Goal: Find specific page/section: Find specific page/section

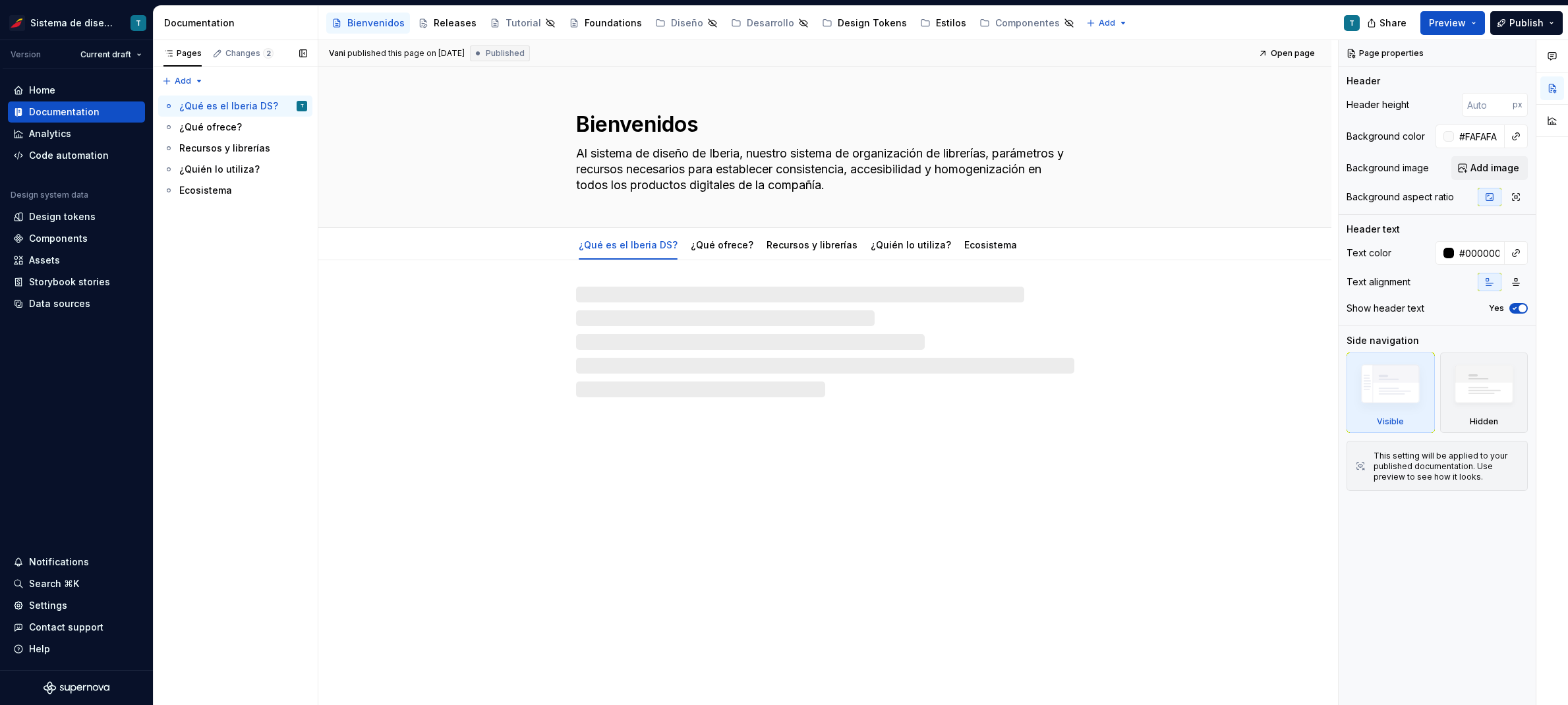
type textarea "*"
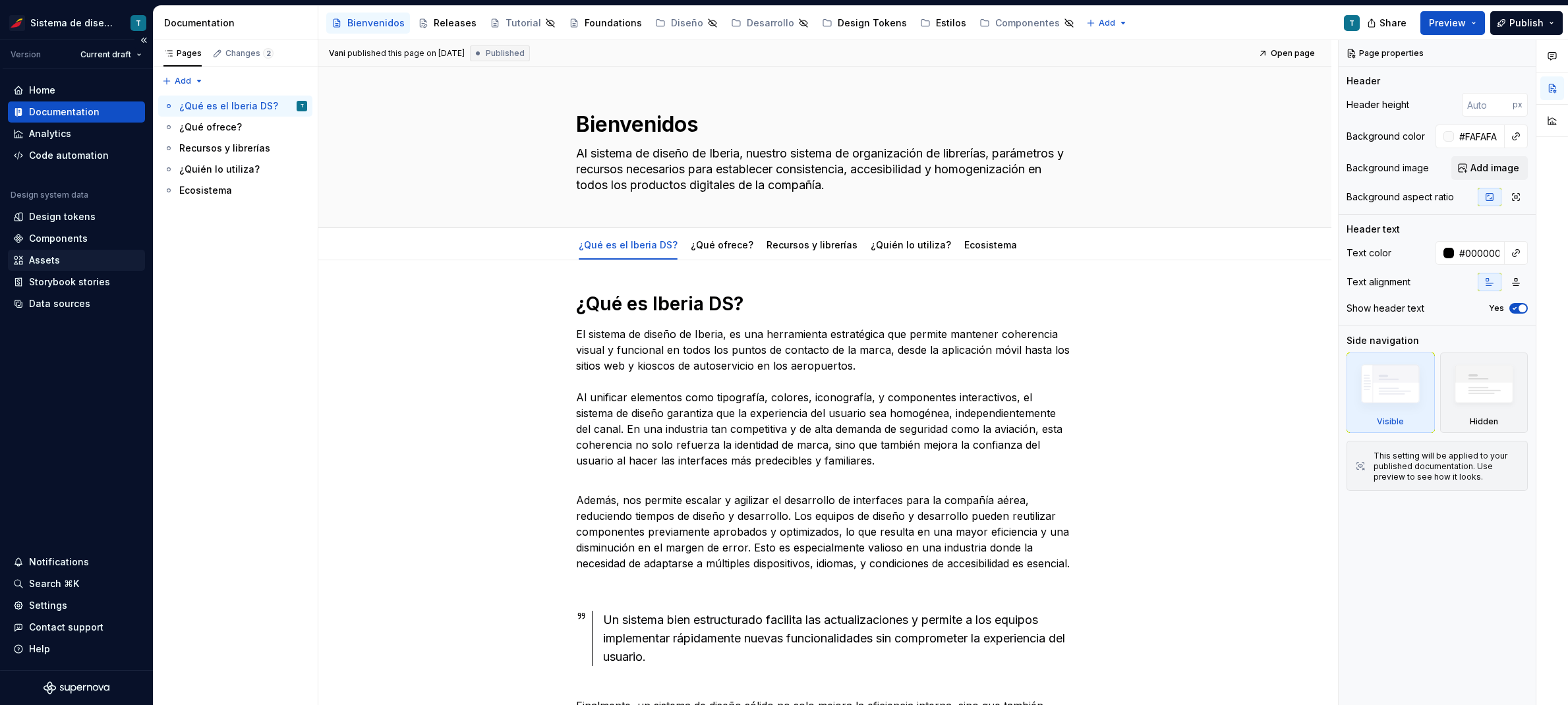
click at [45, 264] on div "Assets" at bounding box center [44, 261] width 31 height 13
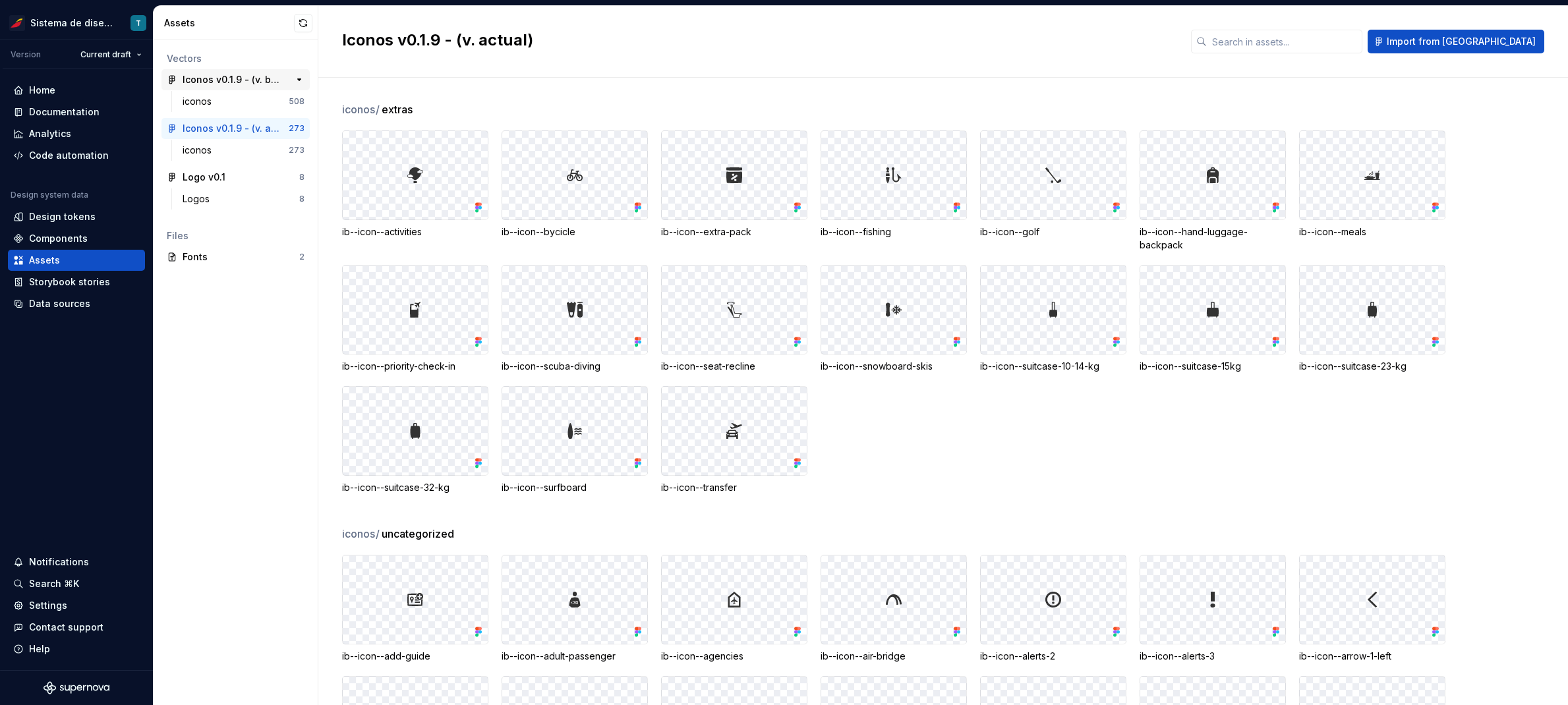
click at [249, 77] on div "Iconos v0.1.9 - (v. beta)" at bounding box center [232, 79] width 98 height 13
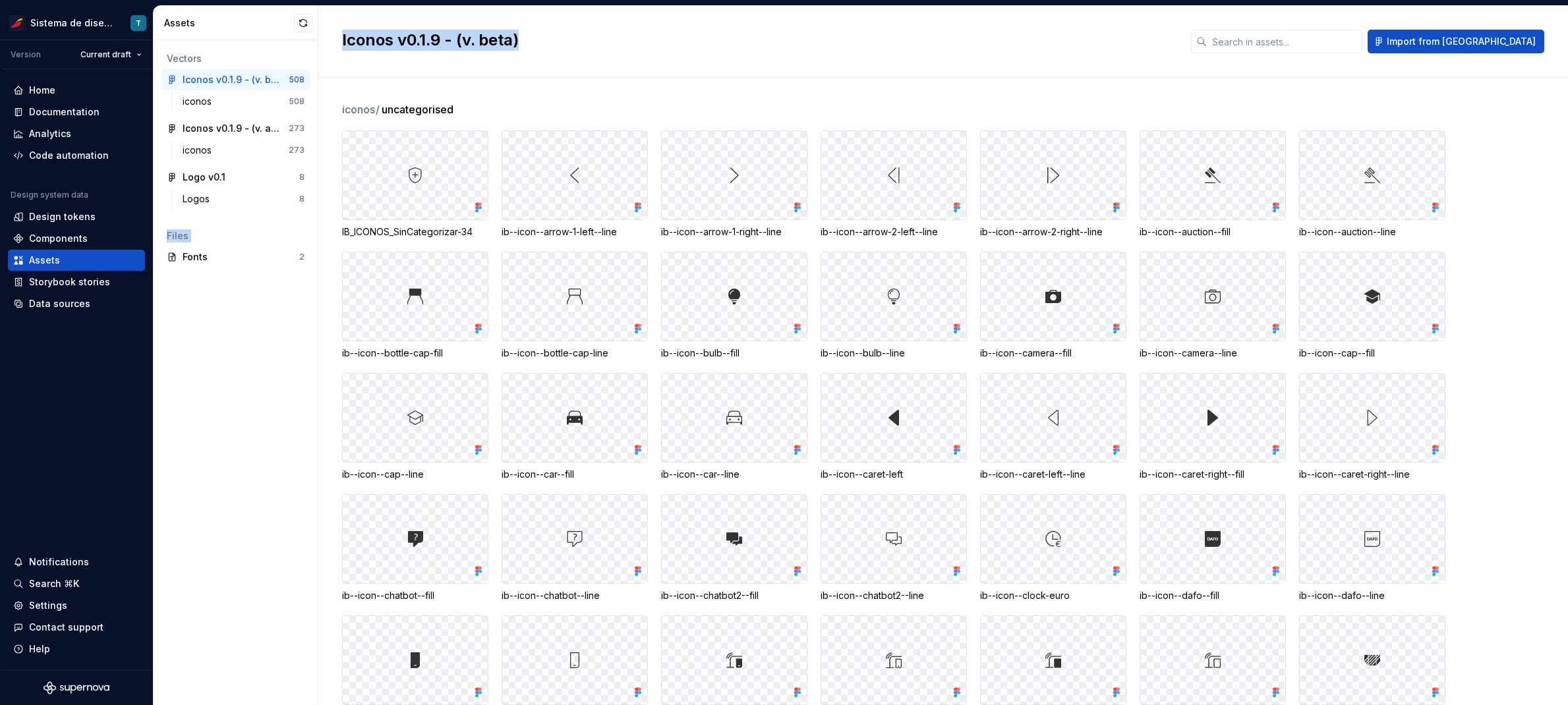
drag, startPoint x: 318, startPoint y: 70, endPoint x: 353, endPoint y: 75, distance: 35.4
click at [353, 75] on div "Assets Vectors Iconos v0.1.9 - (v. beta) 508 iconos 508 Iconos v0.1.9 - (v. act…" at bounding box center [860, 355] width 1415 height 699
click at [242, 128] on div "Iconos v0.1.9 - (v. actual)" at bounding box center [232, 128] width 98 height 13
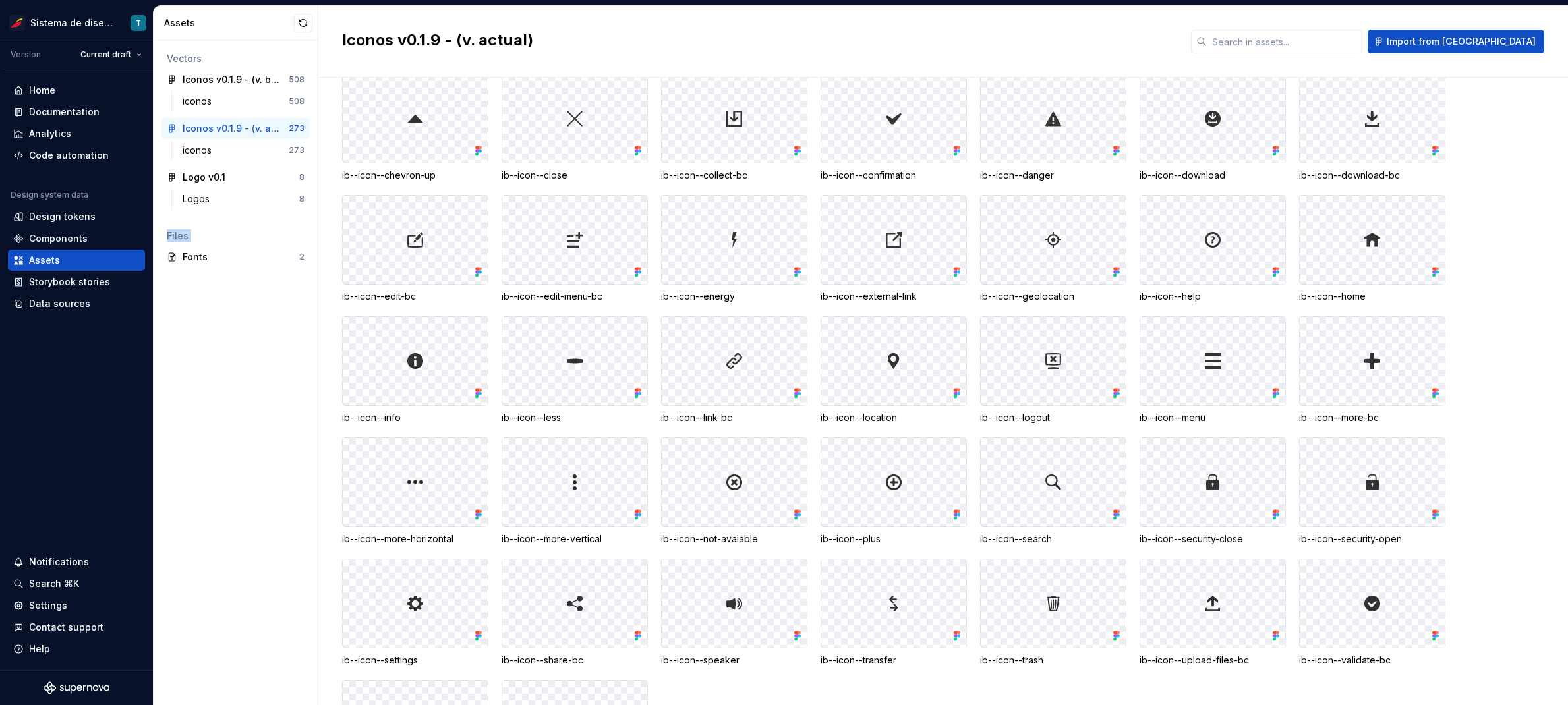
scroll to position [2765, 0]
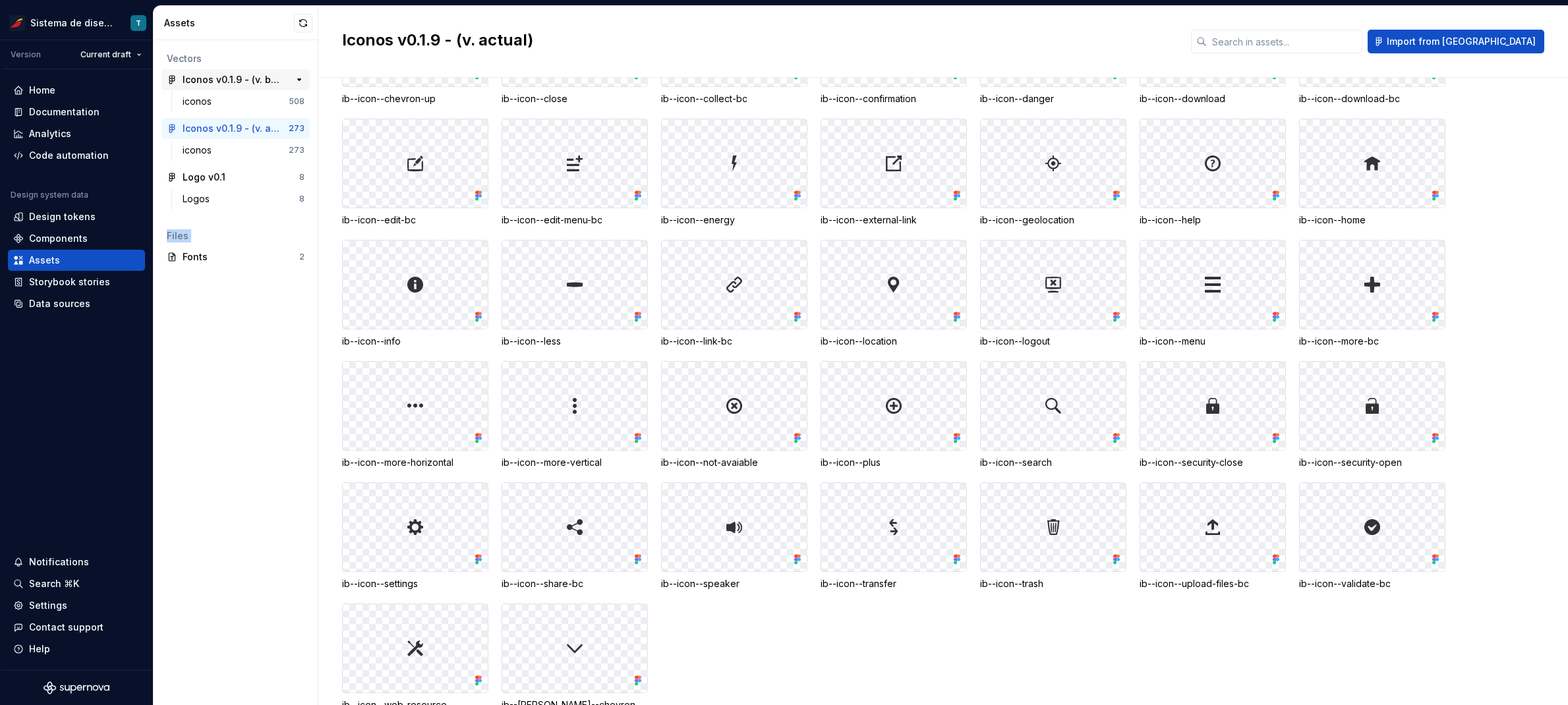
click at [243, 82] on div "Iconos v0.1.9 - (v. beta)" at bounding box center [232, 79] width 98 height 13
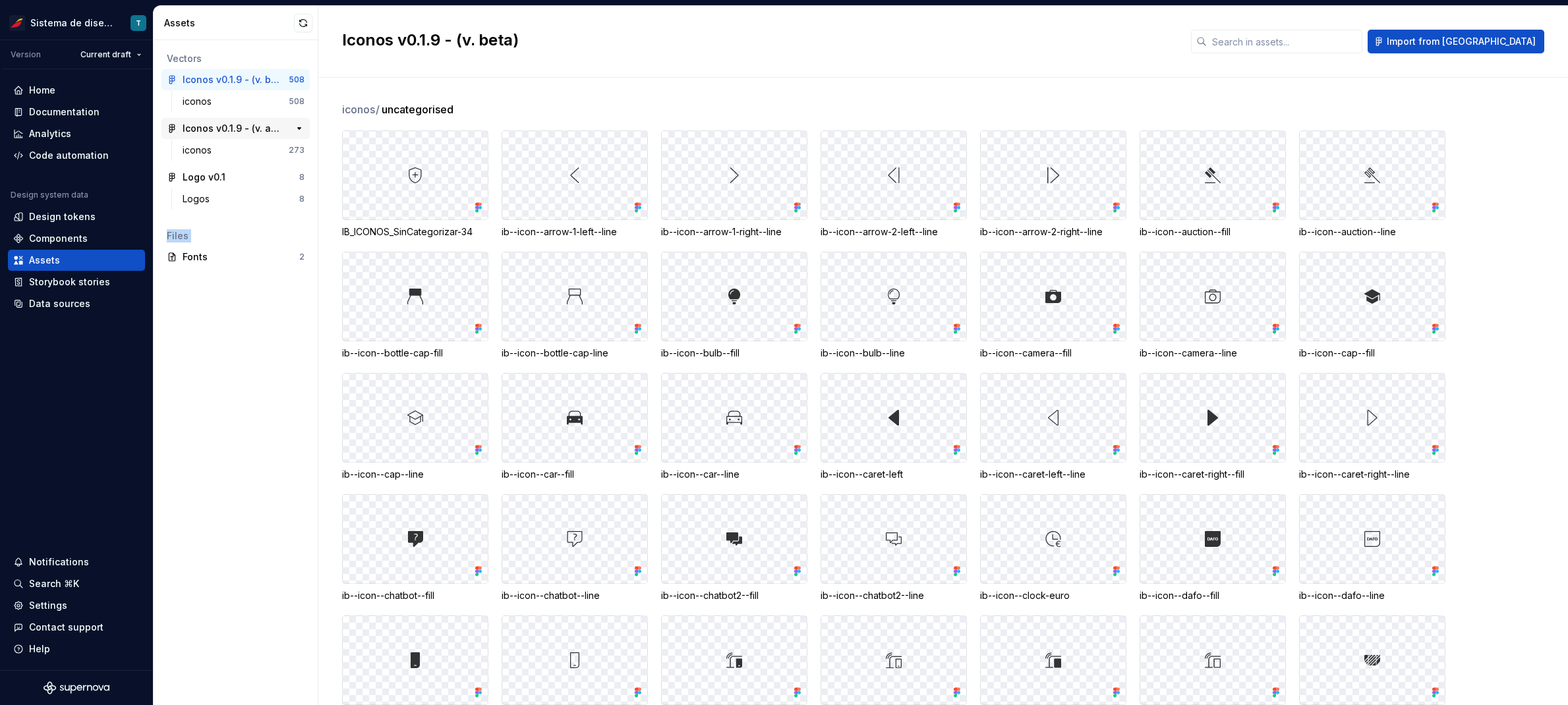
click at [237, 129] on div "Iconos v0.1.9 - (v. actual)" at bounding box center [232, 128] width 98 height 13
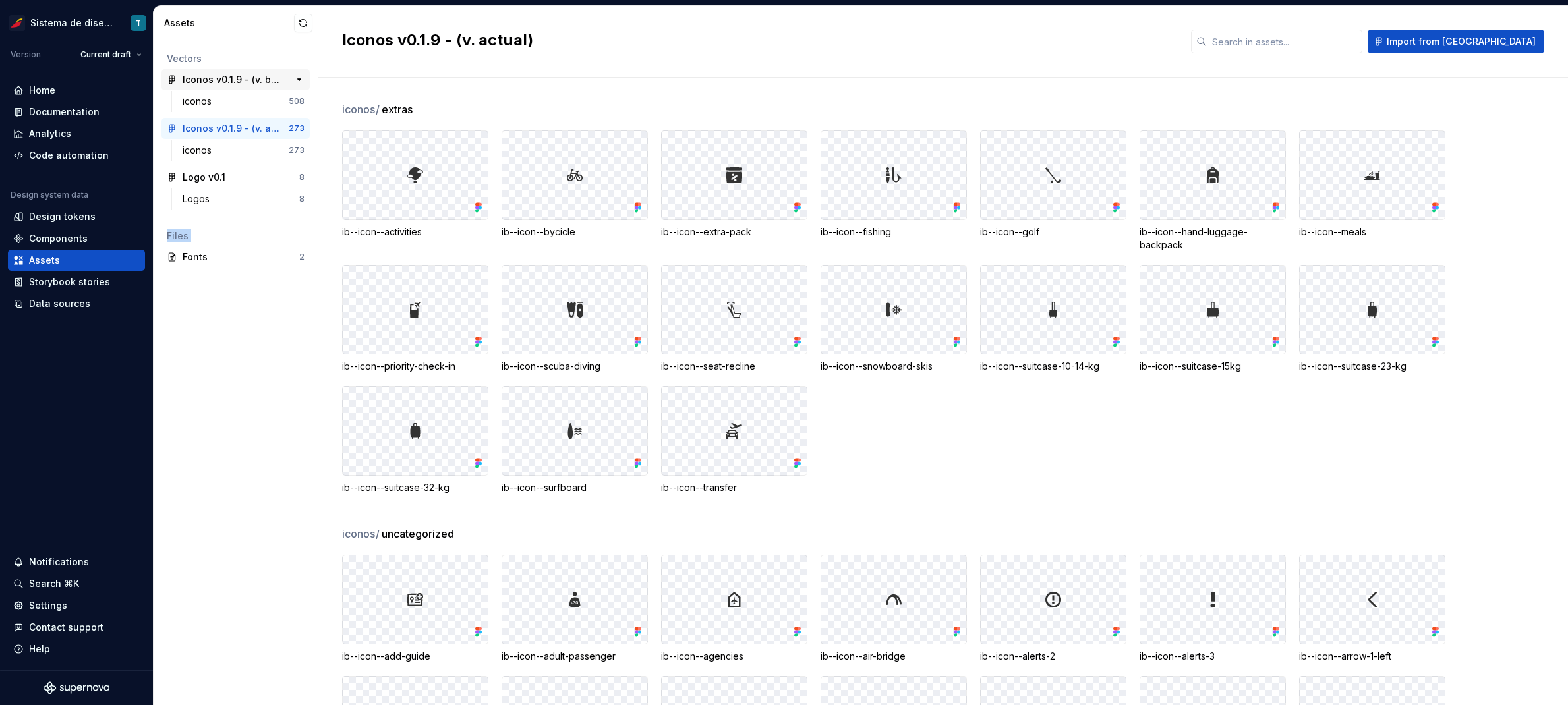
click at [206, 78] on div "Iconos v0.1.9 - (v. beta)" at bounding box center [232, 79] width 98 height 13
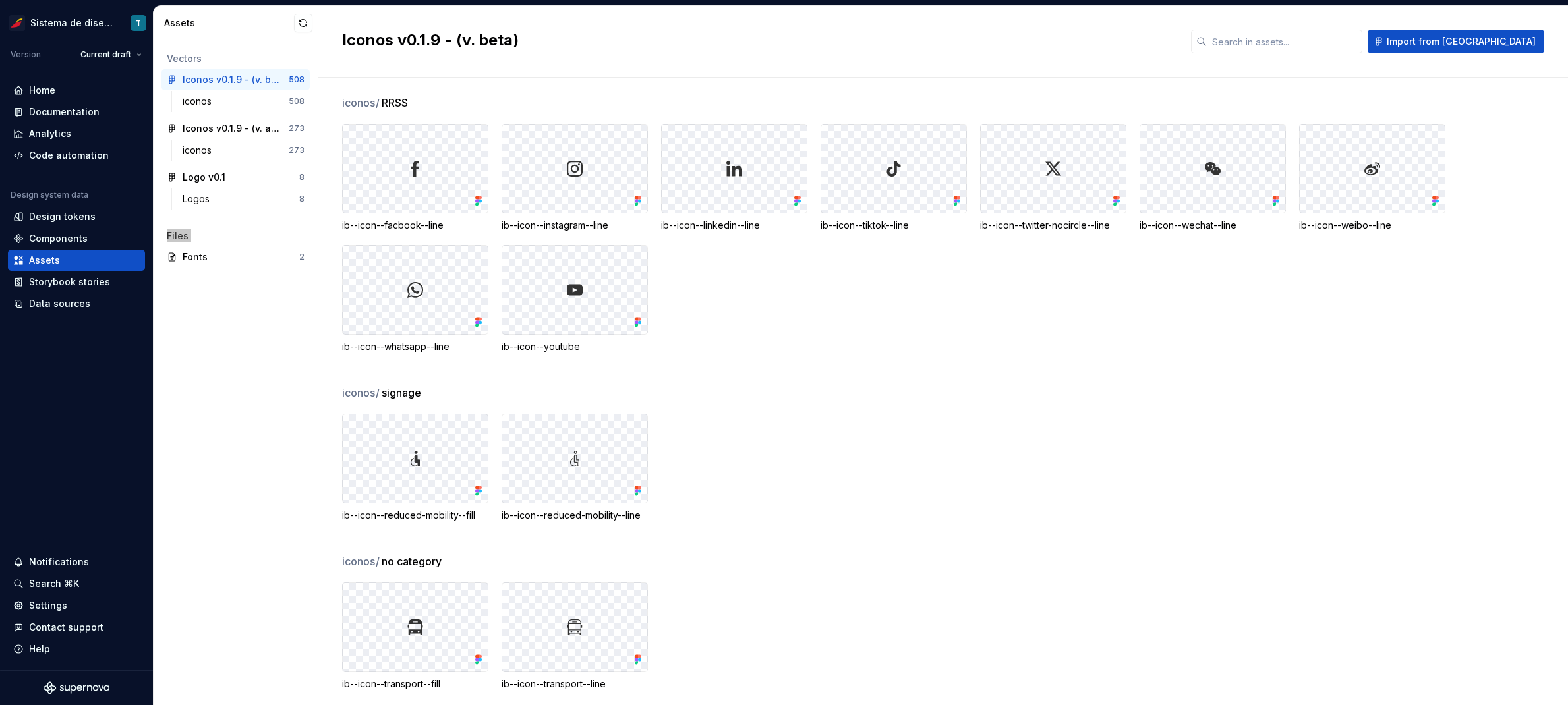
scroll to position [10316, 0]
click at [725, 424] on div "ib--icon--reduced-mobility--fill ib--icon--reduced-mobility--line" at bounding box center [954, 464] width 1226 height 108
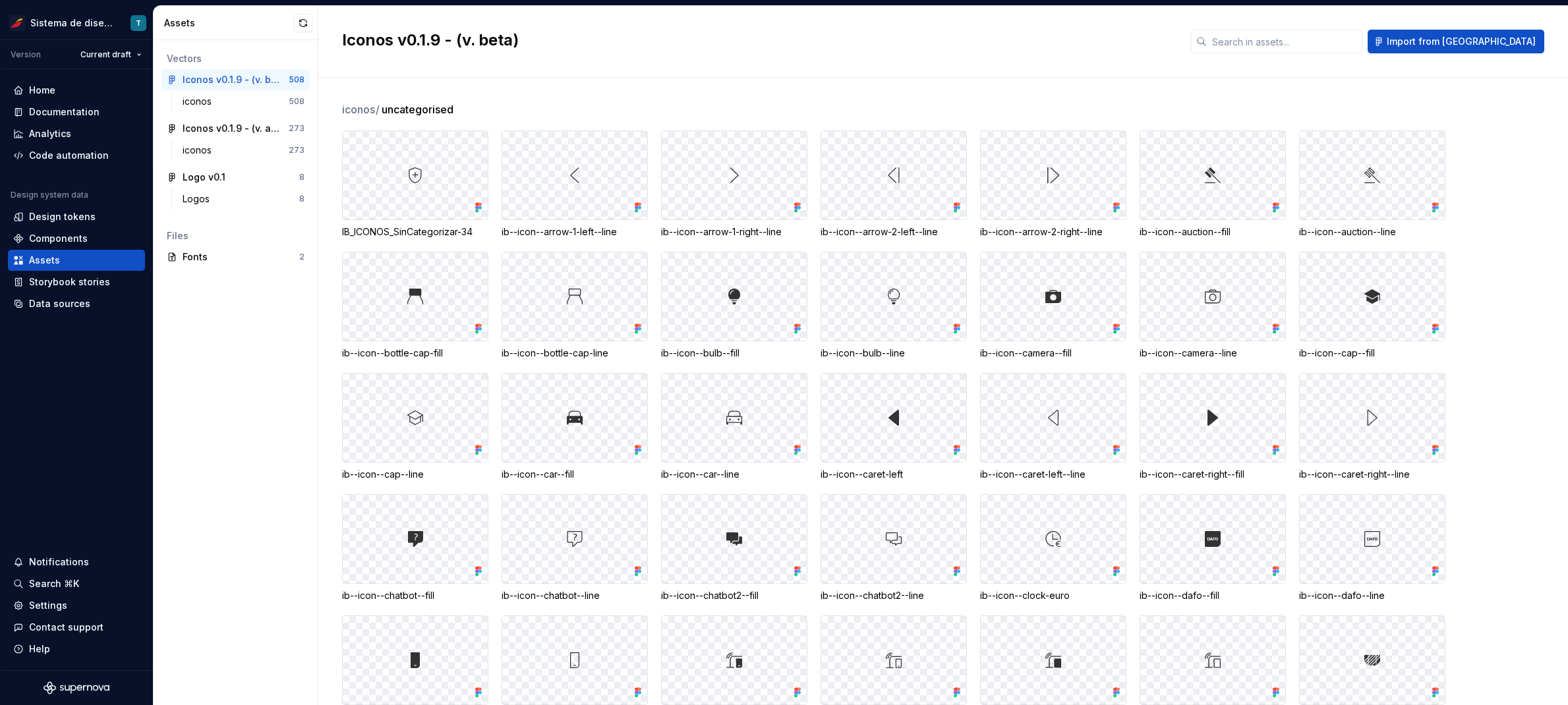
scroll to position [8, 0]
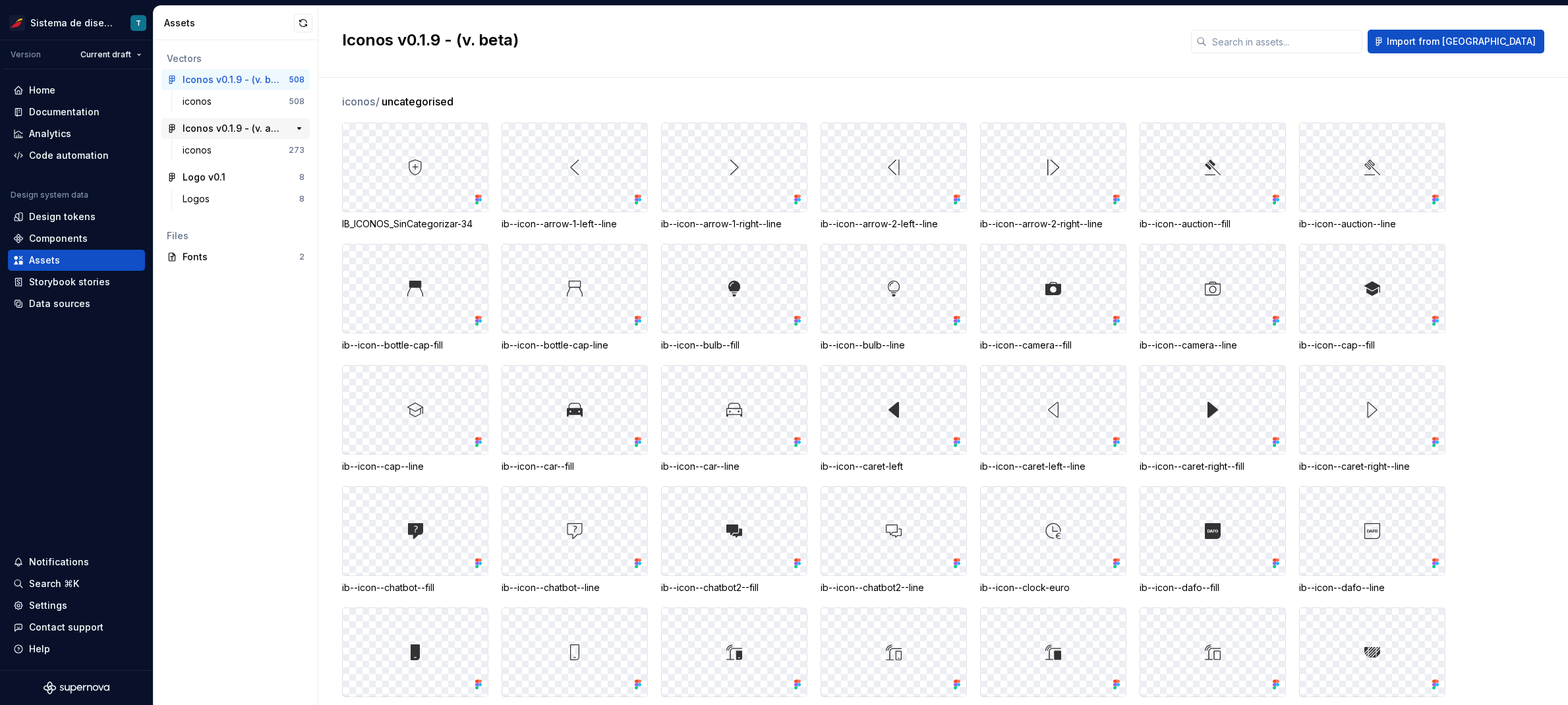
click at [225, 123] on div "Iconos v0.1.9 - (v. actual)" at bounding box center [232, 128] width 98 height 13
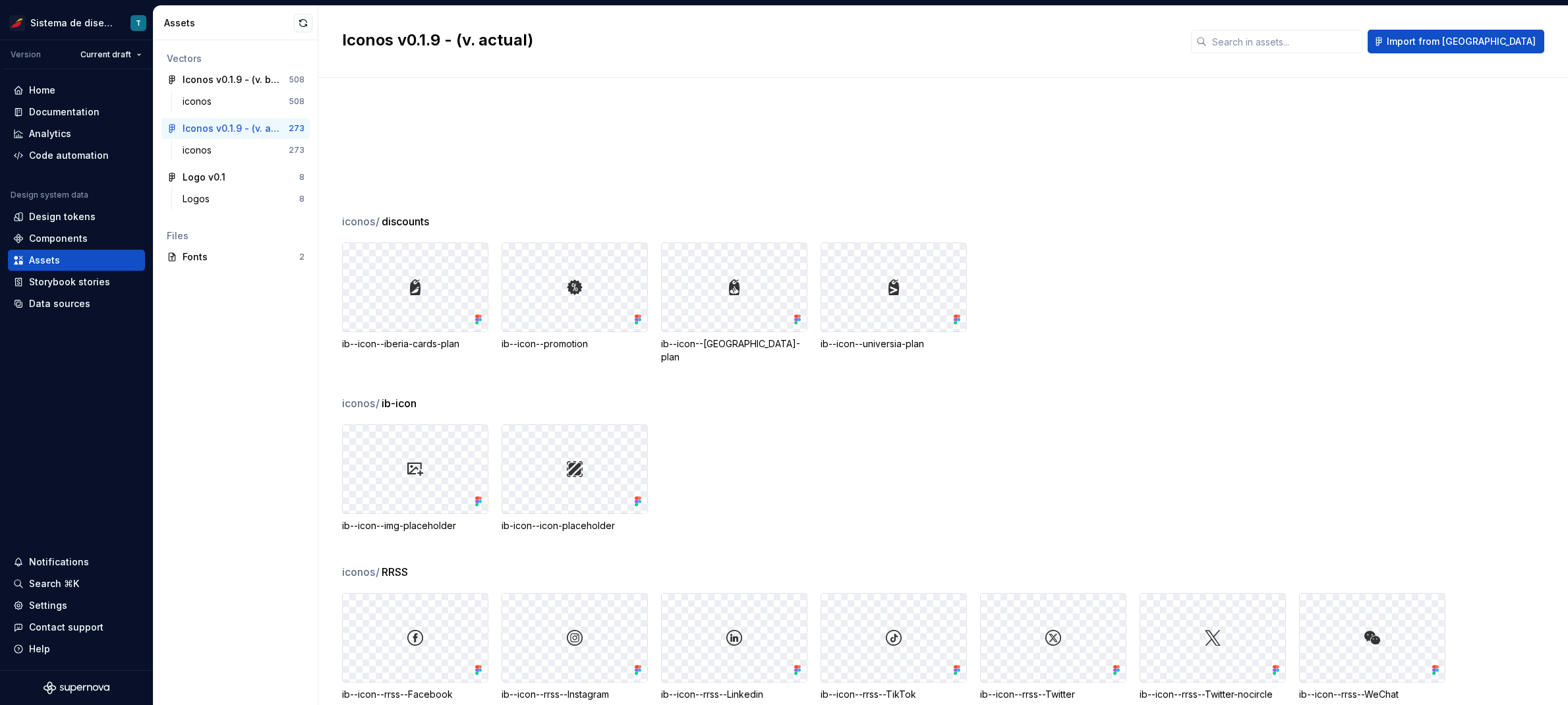
scroll to position [6553, 0]
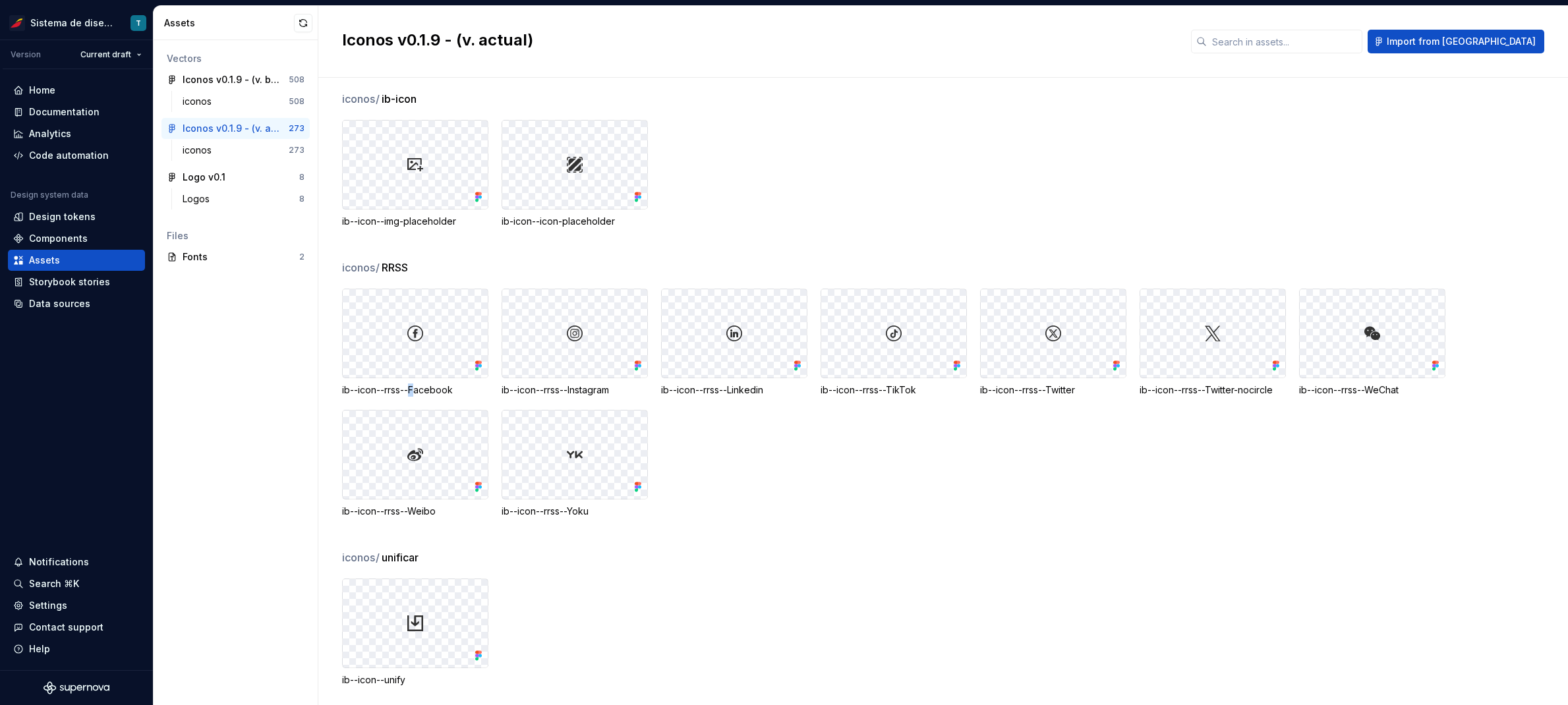
drag, startPoint x: 417, startPoint y: 378, endPoint x: 408, endPoint y: 377, distance: 9.1
click at [408, 383] on div "ib--icon--rrss--Facebook" at bounding box center [415, 390] width 146 height 13
drag, startPoint x: 423, startPoint y: 492, endPoint x: 411, endPoint y: 493, distance: 12.0
click at [411, 493] on div "ib--icon--rrss--Weibo" at bounding box center [415, 464] width 146 height 108
drag, startPoint x: 580, startPoint y: 496, endPoint x: 570, endPoint y: 498, distance: 10.2
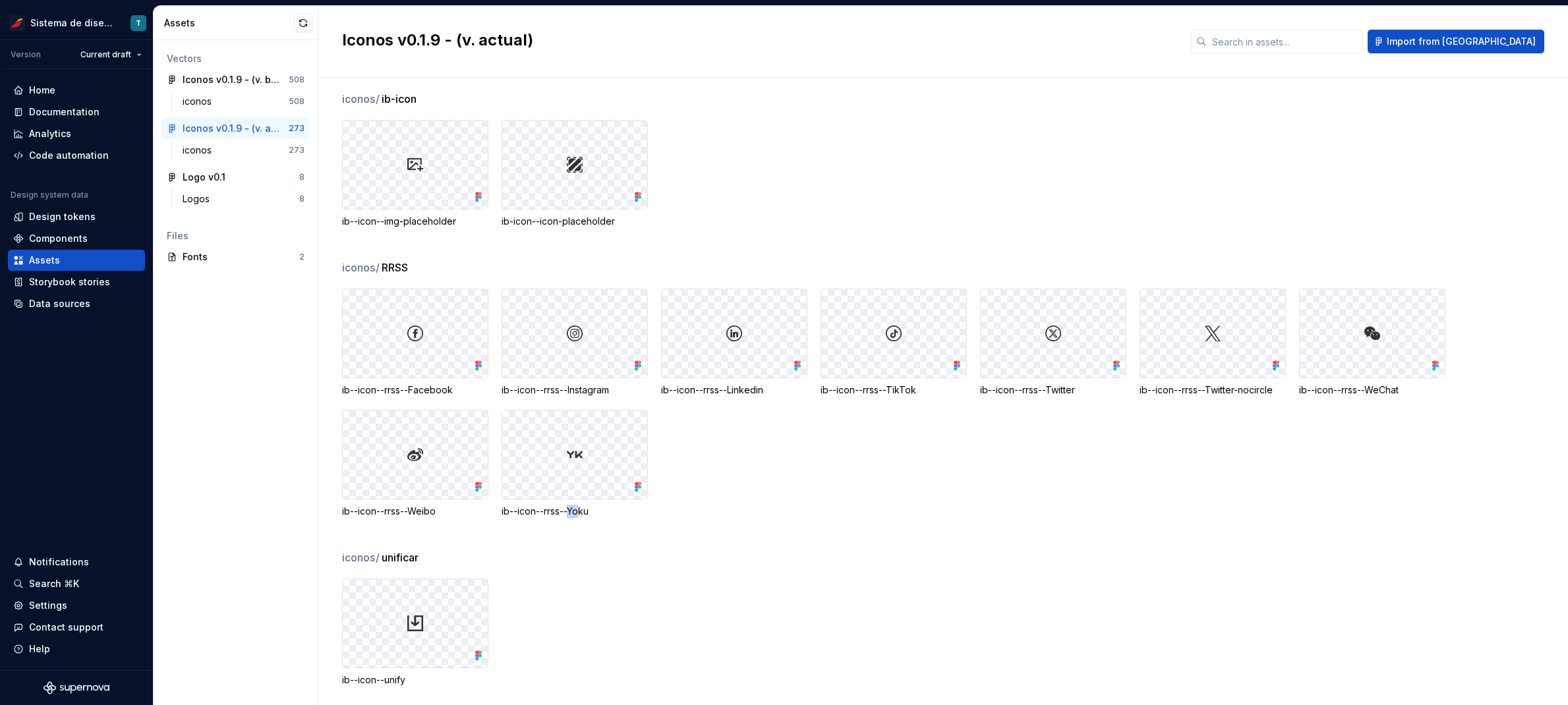
click at [570, 505] on div "ib--icon--rrss--Yoku" at bounding box center [575, 512] width 146 height 13
drag, startPoint x: 567, startPoint y: 374, endPoint x: 577, endPoint y: 376, distance: 10.2
click at [575, 383] on div "ib--icon--rrss--Instagram" at bounding box center [575, 390] width 146 height 13
click at [268, 78] on div "Iconos v0.1.9 - (v. beta)" at bounding box center [232, 79] width 98 height 13
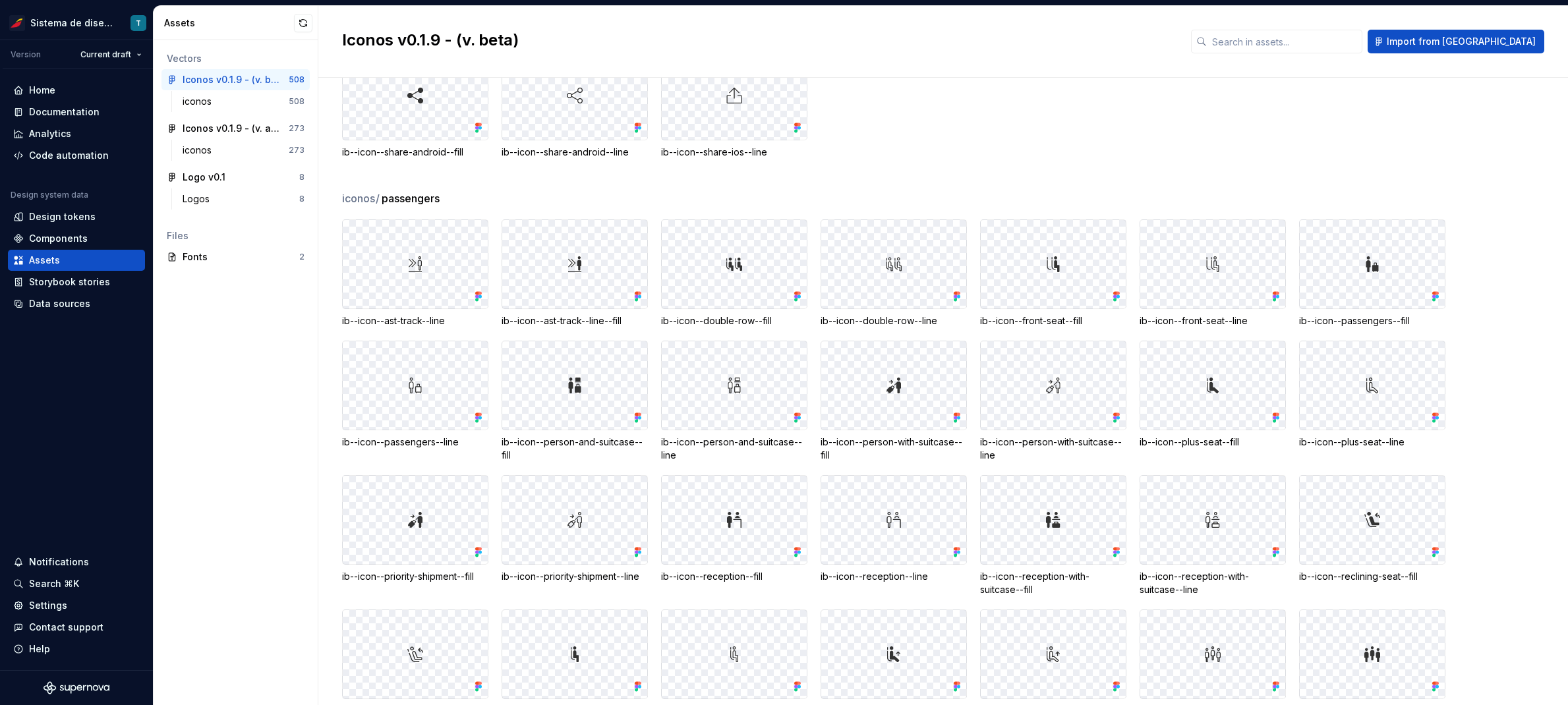
scroll to position [9467, 0]
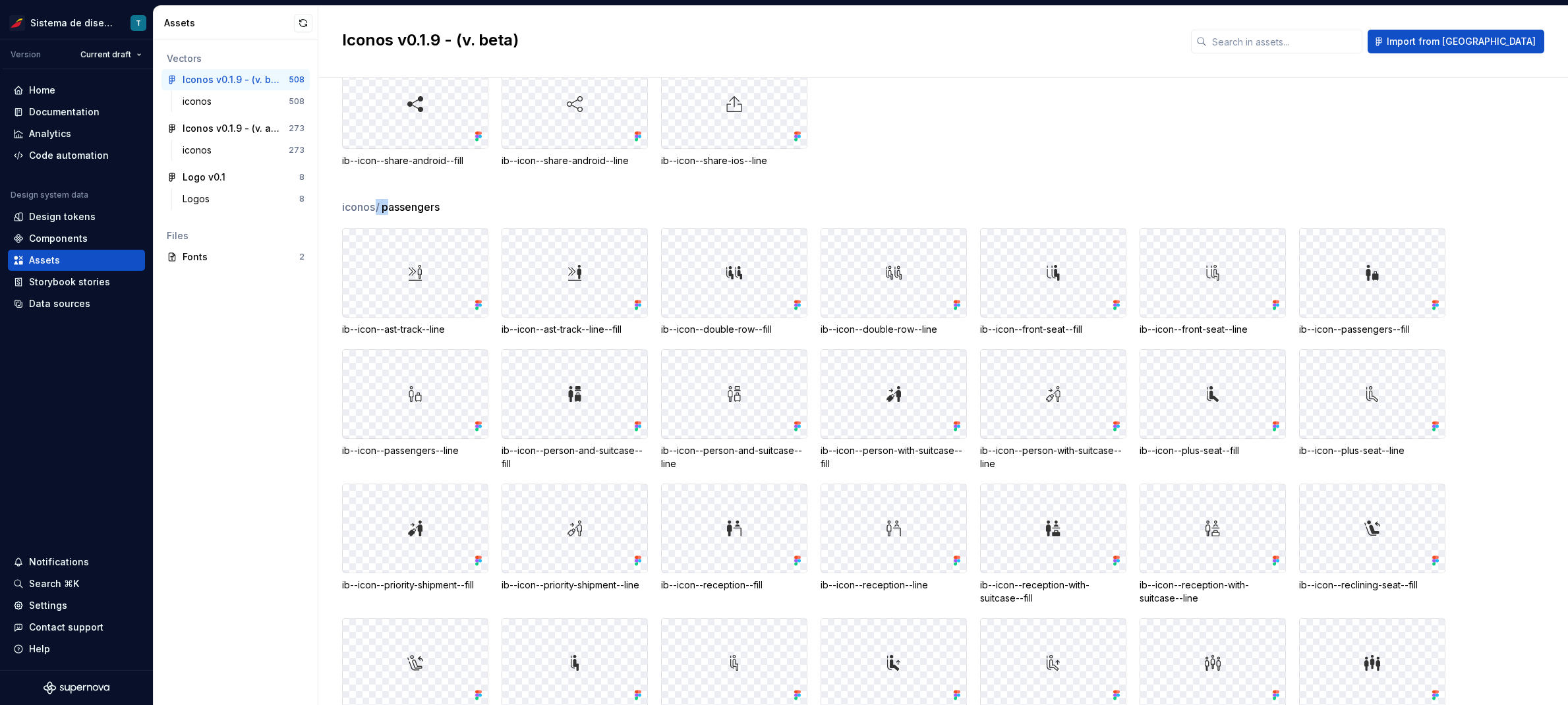
drag, startPoint x: 376, startPoint y: 200, endPoint x: 389, endPoint y: 201, distance: 13.0
click at [389, 201] on div "iconos / passengers" at bounding box center [954, 206] width 1226 height 16
click at [399, 335] on div "ib--icon--ast-track--line" at bounding box center [415, 330] width 146 height 13
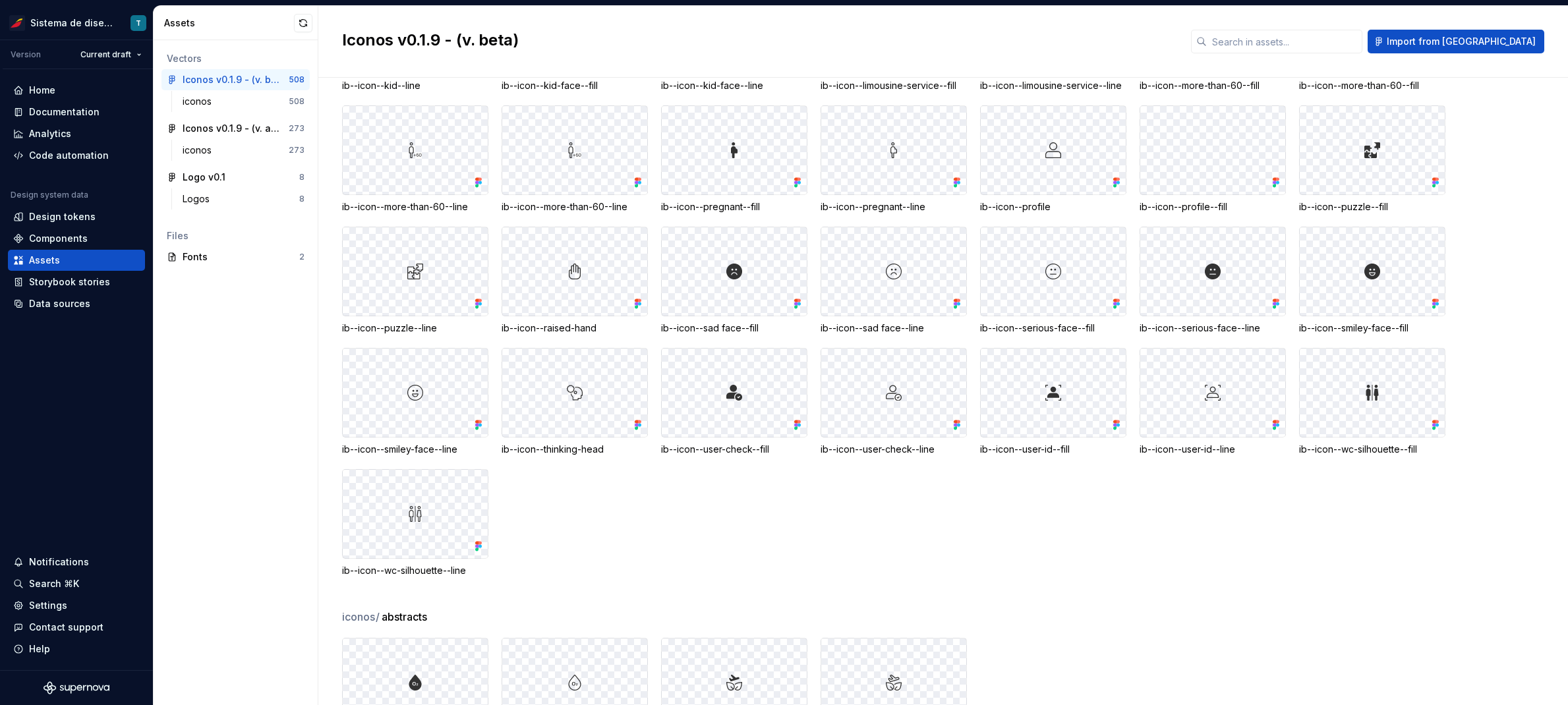
scroll to position [7416, 0]
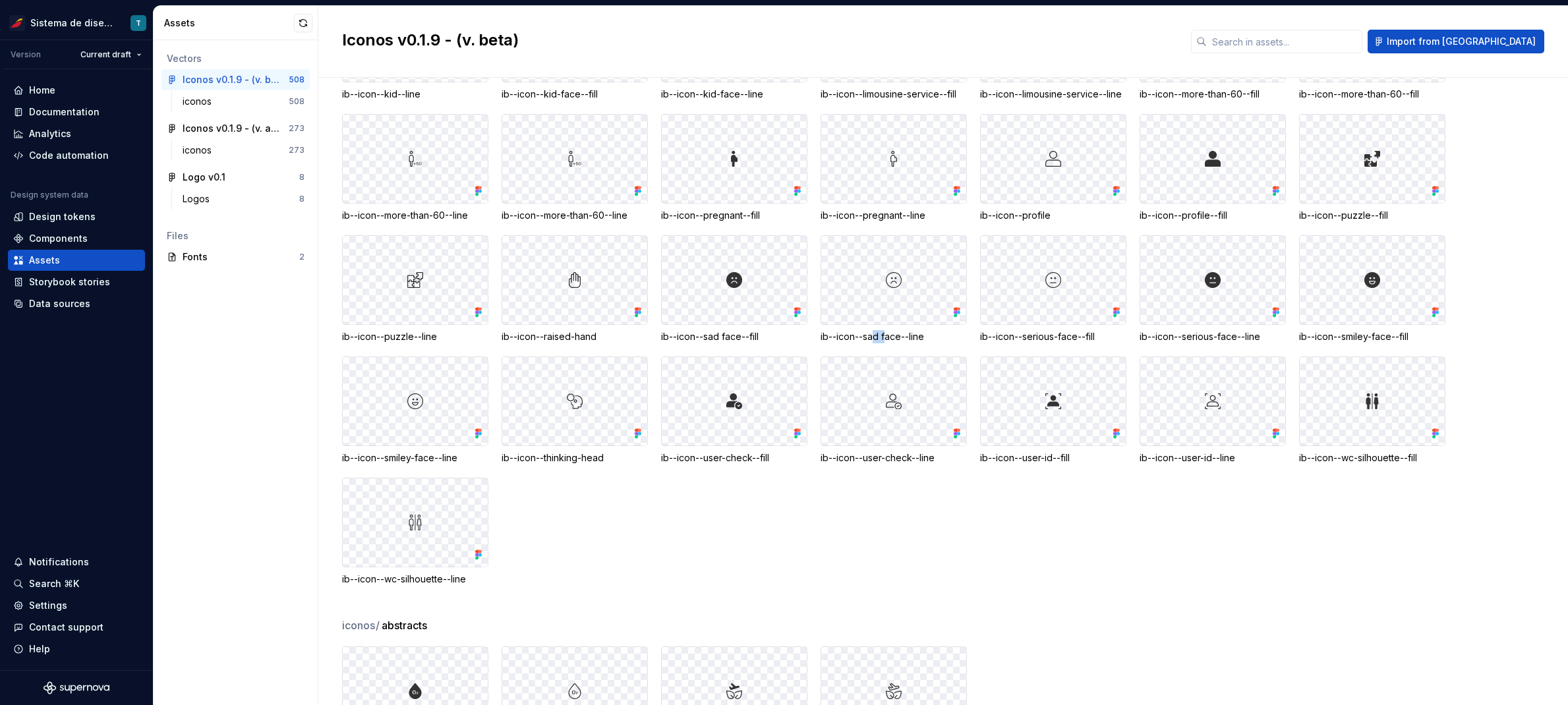
drag, startPoint x: 882, startPoint y: 323, endPoint x: 875, endPoint y: 323, distance: 7.0
click at [875, 330] on div "ib--icon--sad face--line" at bounding box center [893, 336] width 146 height 13
click at [878, 330] on div "ib--icon--sad face--line" at bounding box center [893, 336] width 146 height 13
click at [880, 330] on div "ib--icon--sad face--line" at bounding box center [893, 336] width 146 height 13
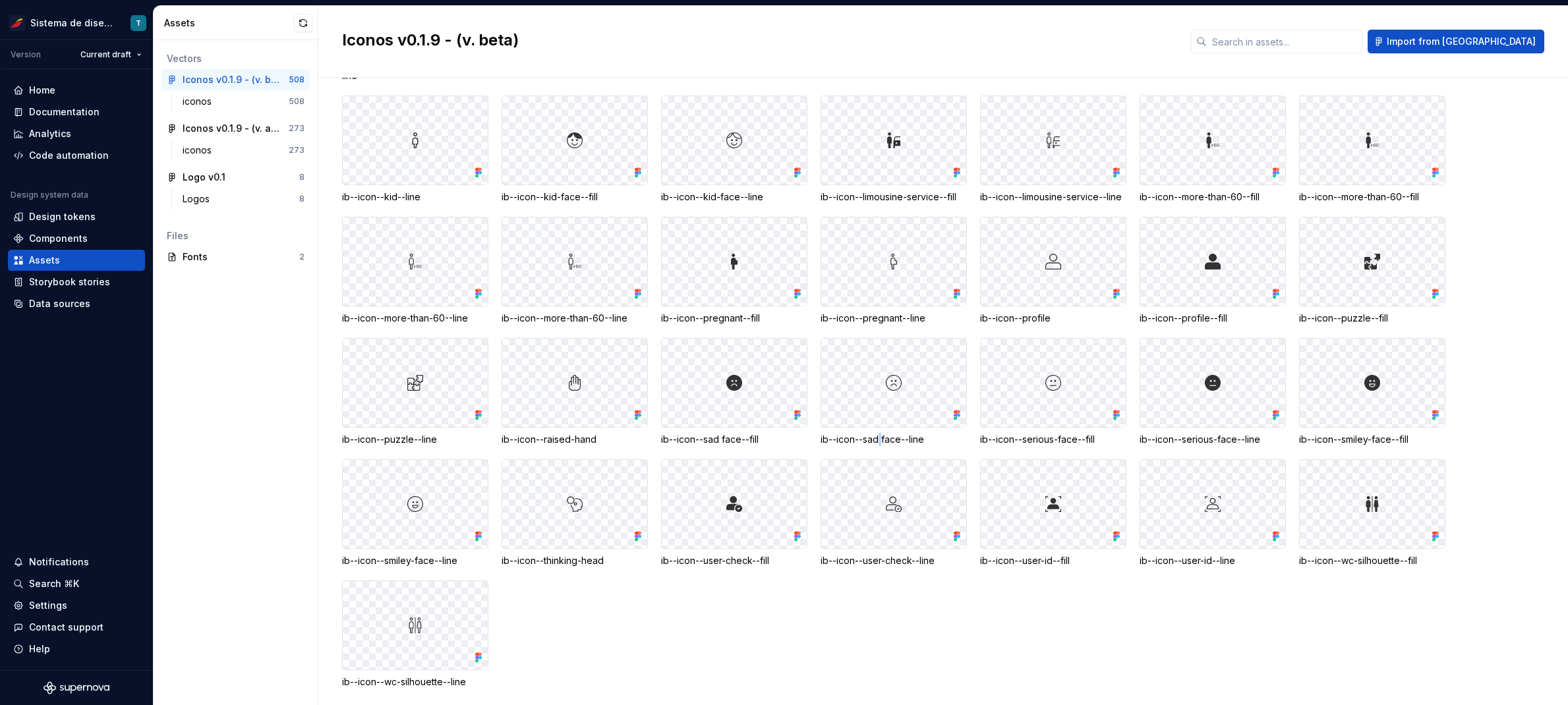
scroll to position [7305, 0]
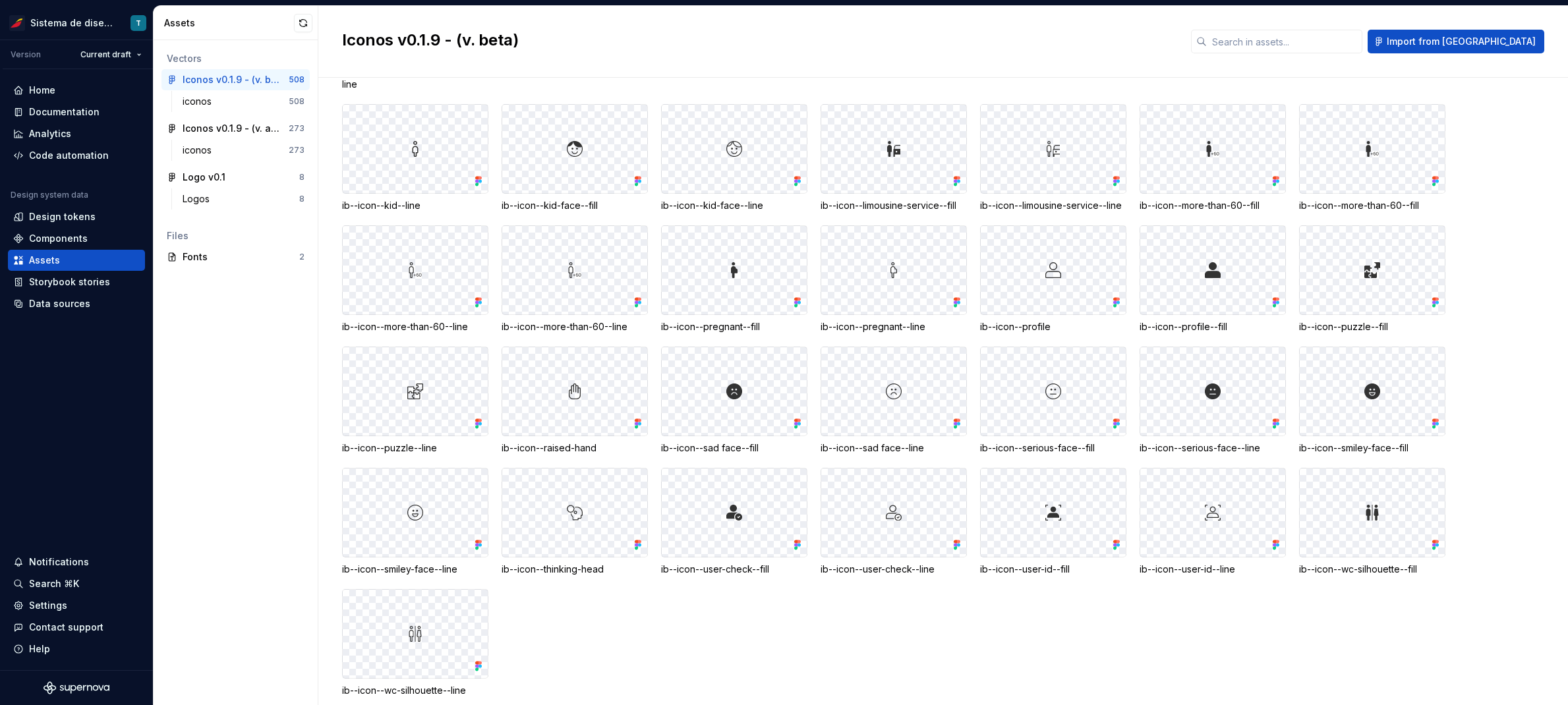
click at [954, 447] on div "ib--icon--baby-carriage--fill ib--icon--baby-carriage--line ib--icon--biometric…" at bounding box center [954, 199] width 1226 height 997
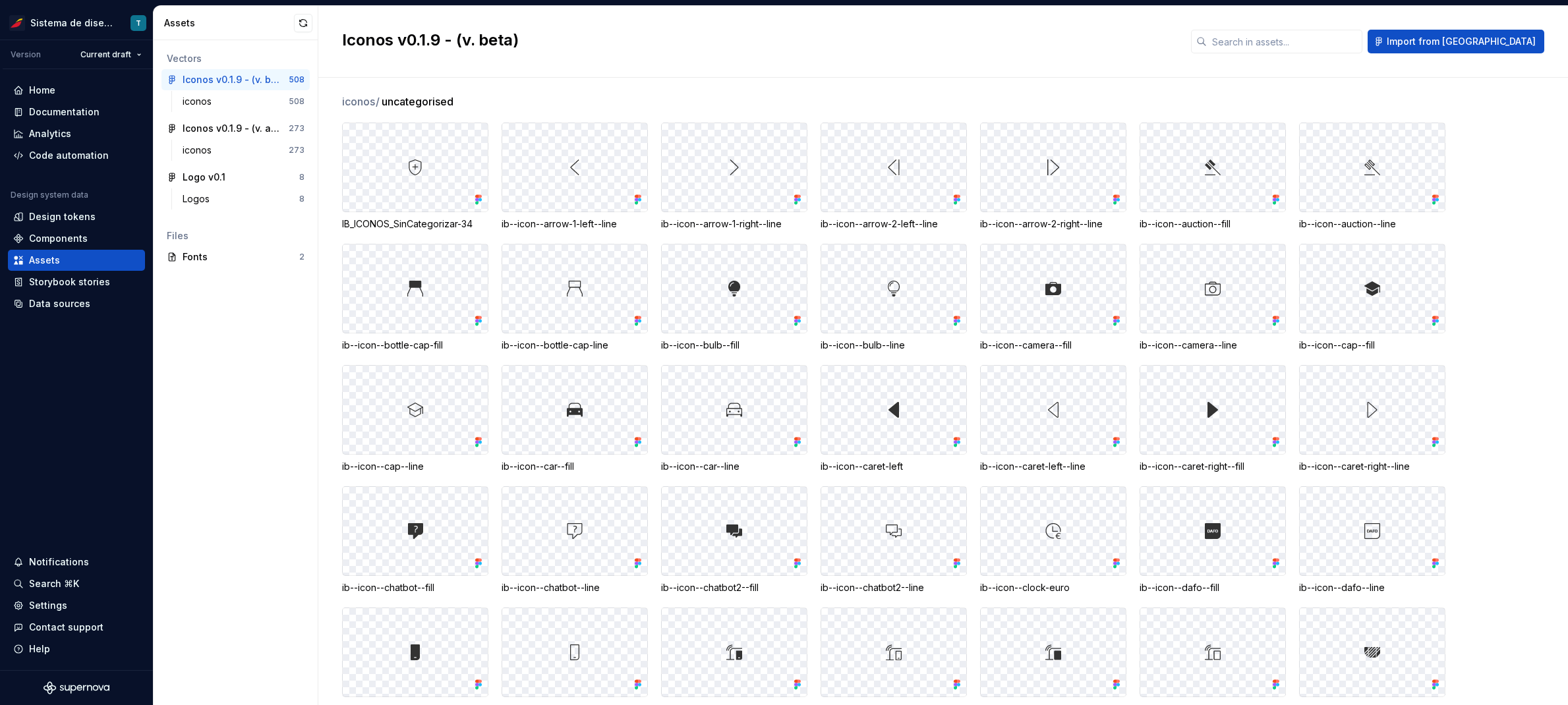
scroll to position [0, 0]
